Goal: Communication & Community: Ask a question

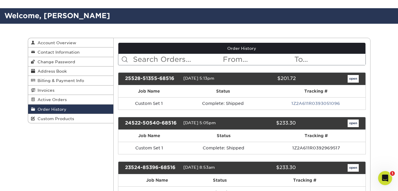
scroll to position [37, 0]
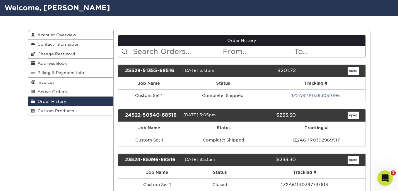
click at [381, 178] on icon "Open Intercom Messenger" at bounding box center [384, 177] width 10 height 10
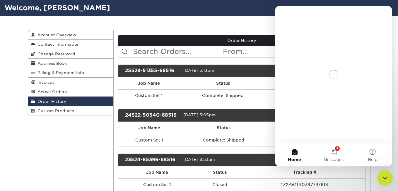
scroll to position [0, 0]
click at [335, 153] on button "1 Messages" at bounding box center [333, 154] width 39 height 23
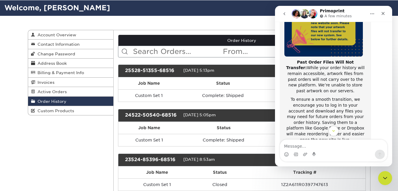
scroll to position [84, 0]
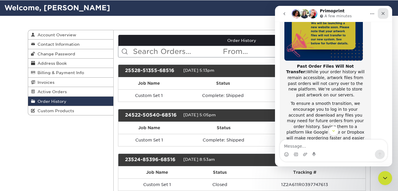
click at [381, 13] on icon "Close" at bounding box center [383, 13] width 5 height 5
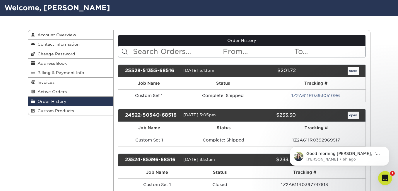
scroll to position [0, 0]
click at [383, 175] on icon "Open Intercom Messenger" at bounding box center [384, 177] width 10 height 10
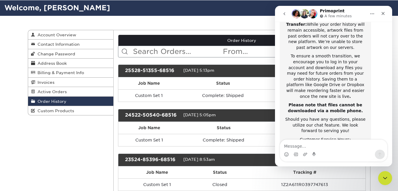
scroll to position [138, 0]
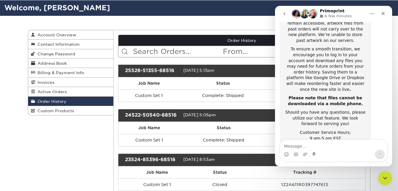
click at [283, 11] on icon "go back" at bounding box center [284, 13] width 5 height 5
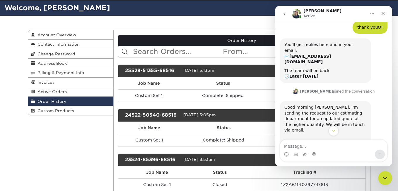
scroll to position [58, 0]
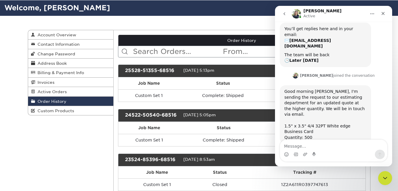
click at [323, 147] on textarea "Message…" at bounding box center [333, 145] width 107 height 10
type textarea "can I get a quote for 300 and for 500?"
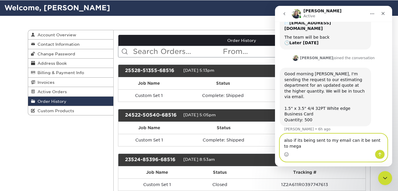
scroll to position [82, 0]
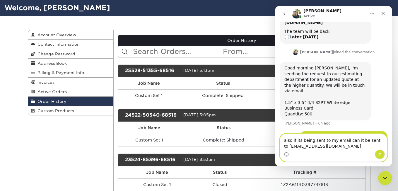
type textarea "also if its being sent to my email can it be sent to [EMAIL_ADDRESS][DOMAIN_NAM…"
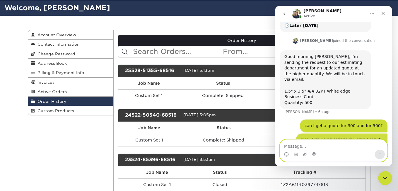
scroll to position [95, 0]
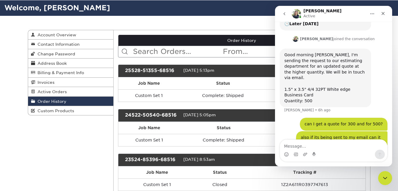
click at [374, 13] on icon "Home" at bounding box center [372, 13] width 5 height 5
click at [333, 14] on div "[PERSON_NAME] Active" at bounding box center [329, 14] width 74 height 10
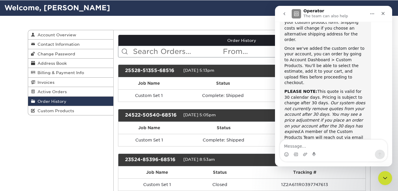
scroll to position [475, 0]
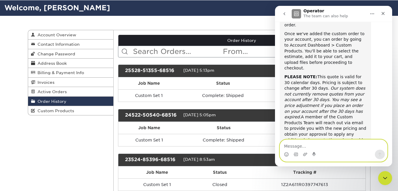
click at [317, 148] on textarea "Message…" at bounding box center [333, 145] width 107 height 10
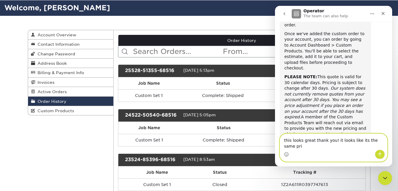
scroll to position [480, 0]
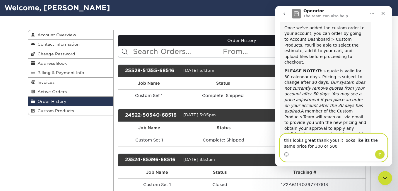
type textarea "this looks great thank you! it looks like its the same price for 300 or 500?"
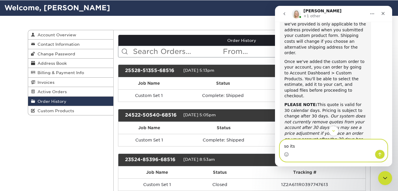
scroll to position [493, 0]
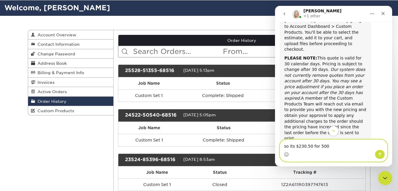
type textarea "so its $230.50 for 500"
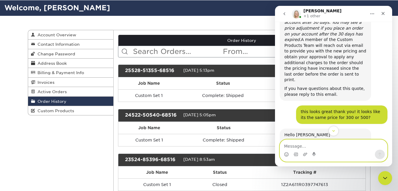
scroll to position [576, 0]
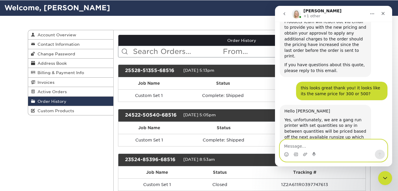
type textarea "?"
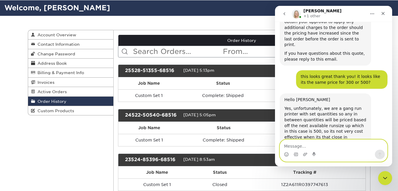
scroll to position [589, 0]
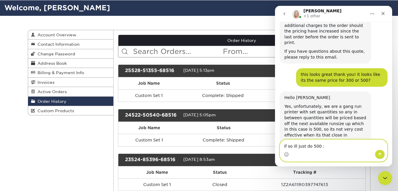
type textarea "if so ill just do 500 :)"
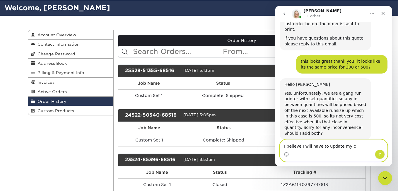
type textarea "I believe I will have to update my cc"
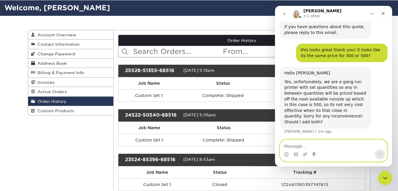
scroll to position [616, 0]
